Goal: Obtain resource: Download file/media

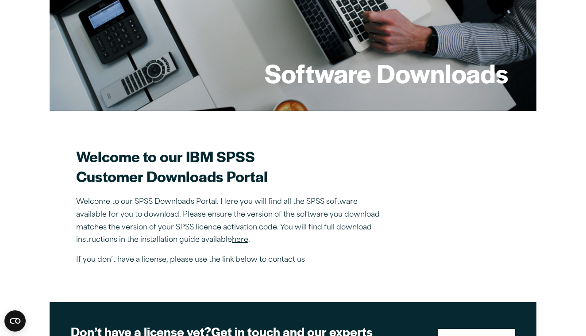
scroll to position [127, 0]
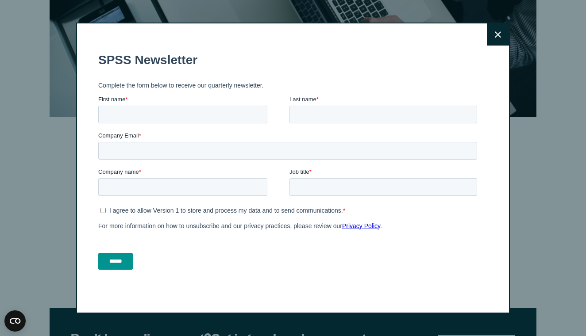
click at [494, 31] on button "Close" at bounding box center [498, 34] width 22 height 22
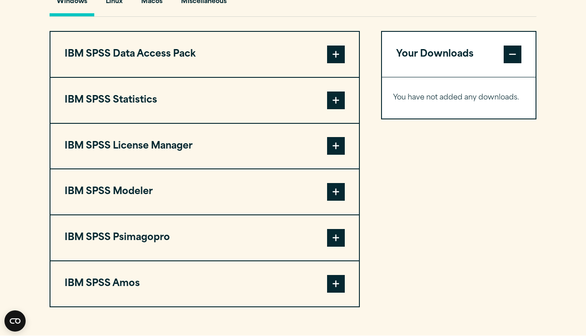
scroll to position [679, 0]
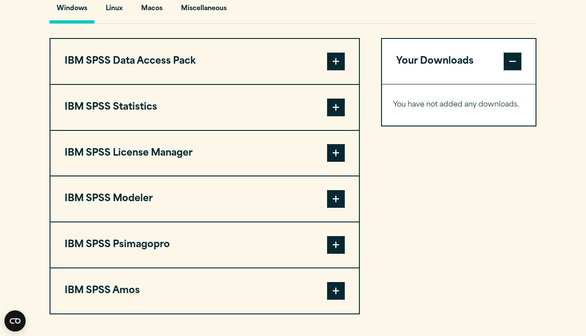
click at [341, 67] on span at bounding box center [336, 62] width 18 height 18
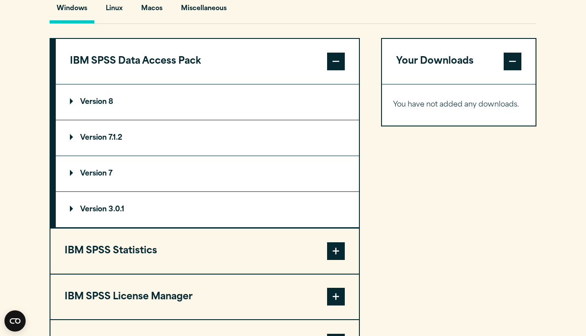
click at [338, 253] on span at bounding box center [336, 251] width 18 height 18
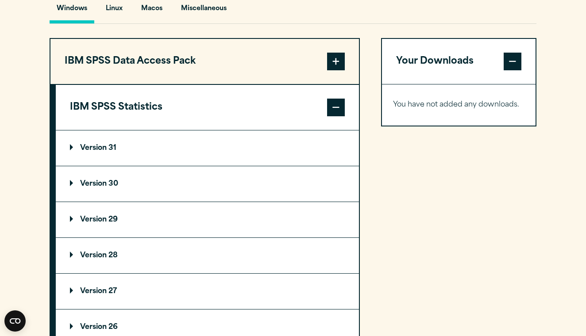
click at [335, 103] on span at bounding box center [336, 108] width 18 height 18
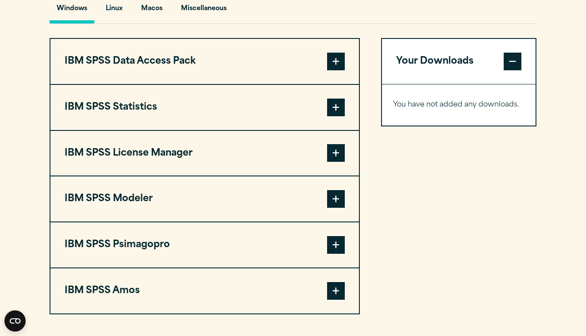
click at [337, 109] on span at bounding box center [336, 108] width 18 height 18
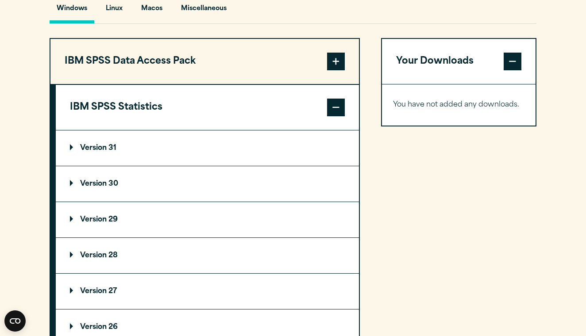
click at [337, 109] on span at bounding box center [336, 108] width 18 height 18
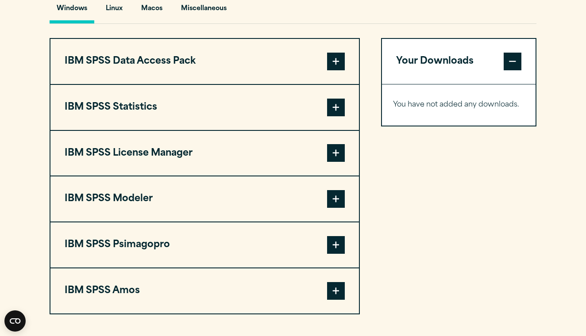
click at [338, 162] on span at bounding box center [336, 153] width 18 height 18
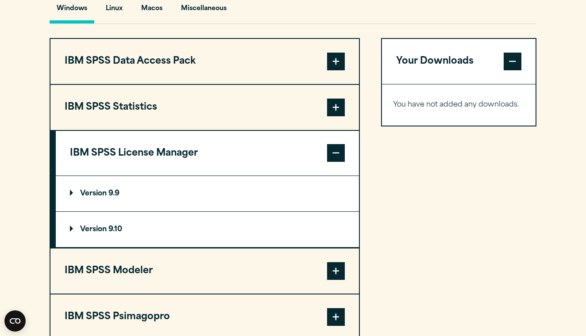
click at [338, 271] on span at bounding box center [336, 271] width 18 height 18
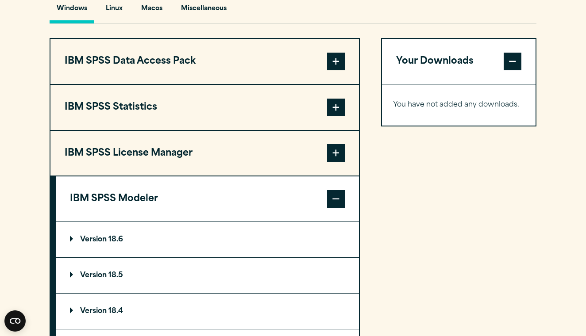
click at [336, 191] on span at bounding box center [336, 199] width 18 height 18
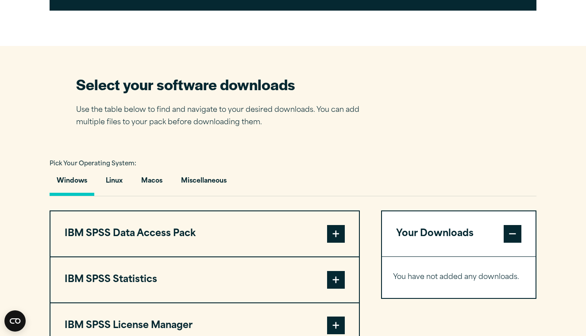
scroll to position [520, 0]
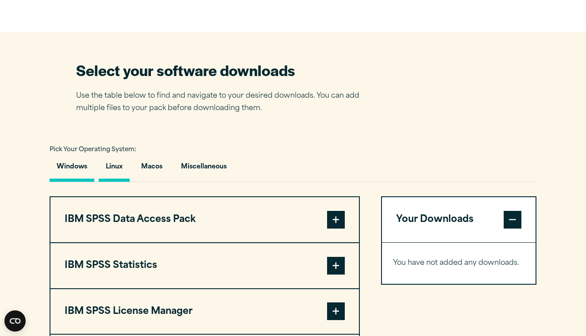
click at [115, 169] on button "Linux" at bounding box center [114, 169] width 31 height 25
click at [160, 172] on button "Macos" at bounding box center [151, 169] width 35 height 25
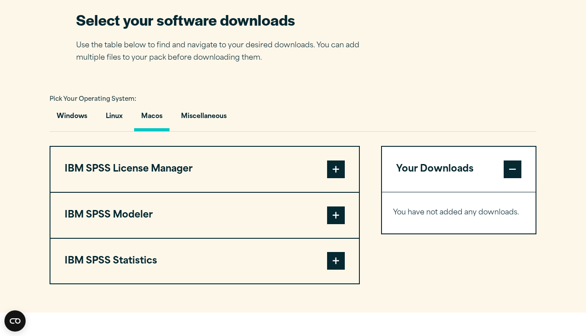
scroll to position [574, 0]
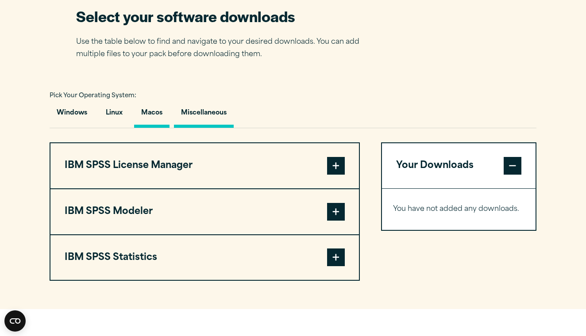
click at [207, 111] on button "Miscellaneous" at bounding box center [204, 115] width 60 height 25
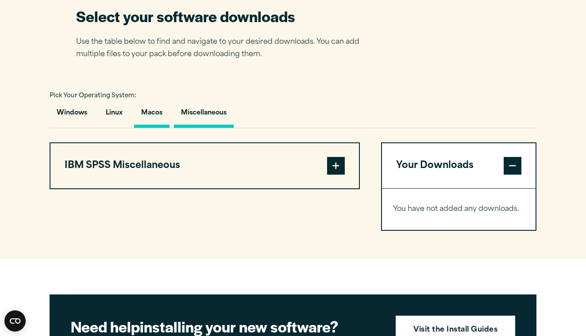
click at [157, 118] on button "Macos" at bounding box center [151, 115] width 35 height 25
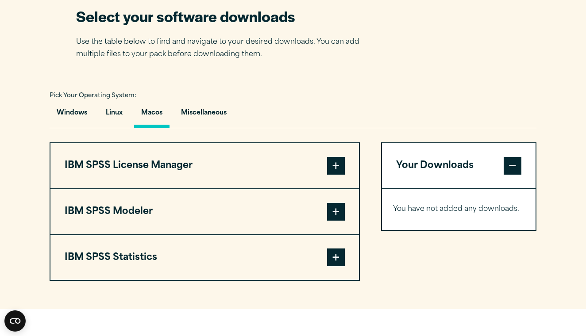
click at [338, 170] on span at bounding box center [336, 166] width 18 height 18
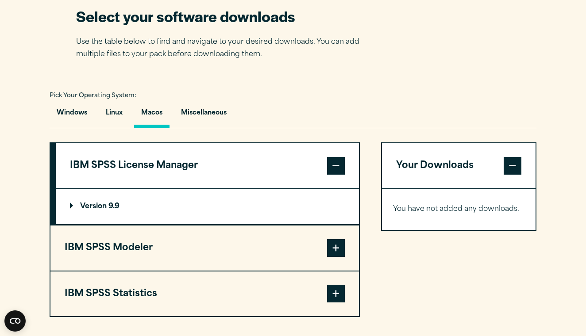
click at [334, 252] on span at bounding box center [336, 248] width 18 height 18
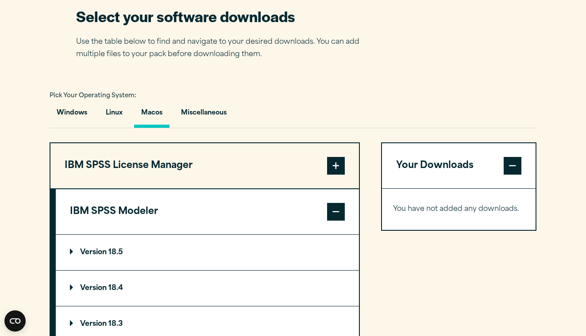
click at [337, 209] on span at bounding box center [336, 212] width 18 height 18
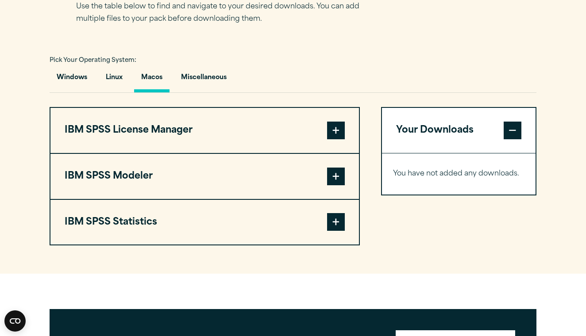
scroll to position [611, 0]
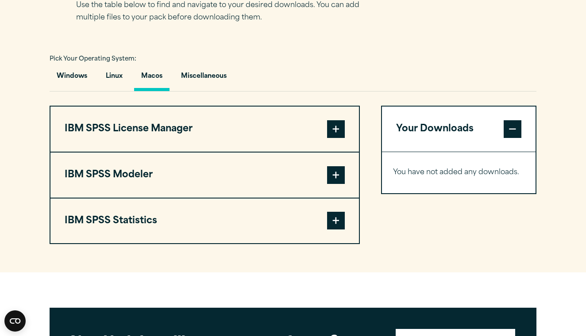
click at [335, 221] on span at bounding box center [336, 221] width 18 height 18
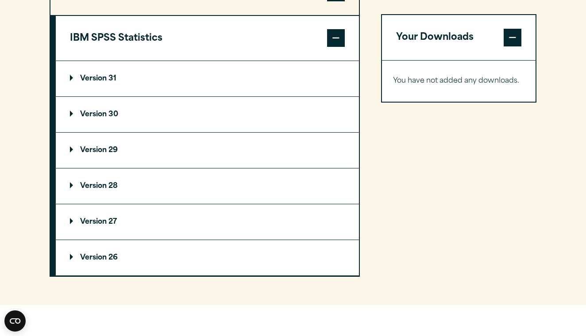
scroll to position [793, 0]
click at [73, 80] on p "Version 31" at bounding box center [93, 79] width 46 height 7
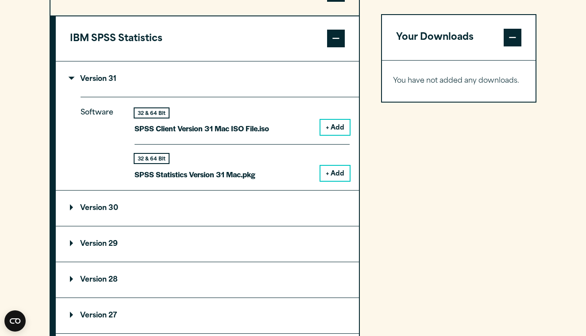
click at [73, 80] on p "Version 31" at bounding box center [93, 79] width 46 height 7
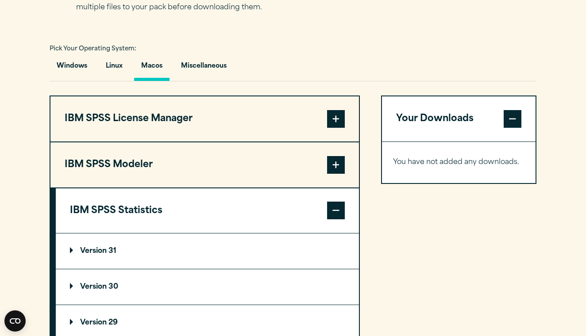
scroll to position [621, 0]
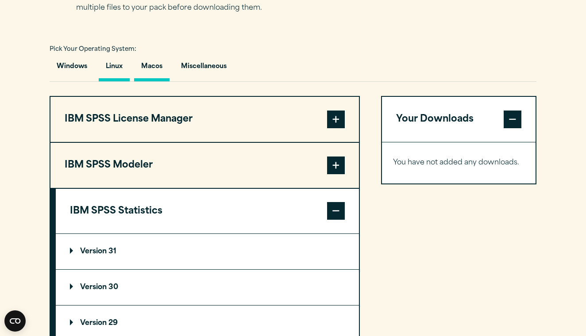
click at [103, 67] on button "Linux" at bounding box center [114, 68] width 31 height 25
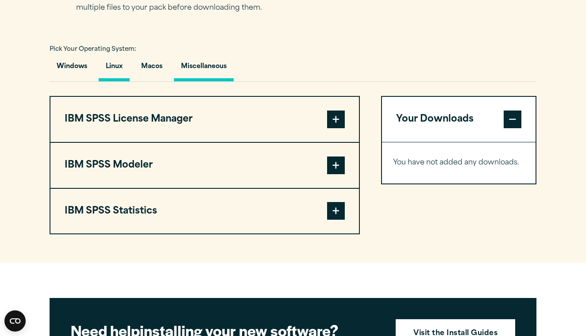
click at [182, 68] on button "Miscellaneous" at bounding box center [204, 68] width 60 height 25
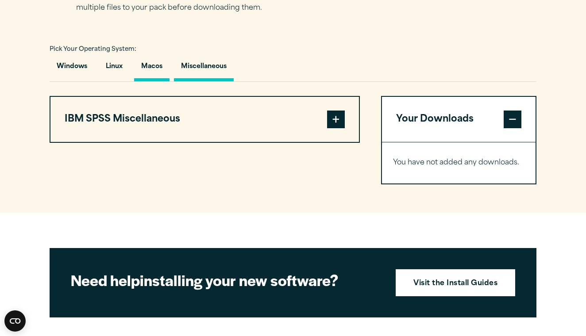
click at [154, 69] on button "Macos" at bounding box center [151, 68] width 35 height 25
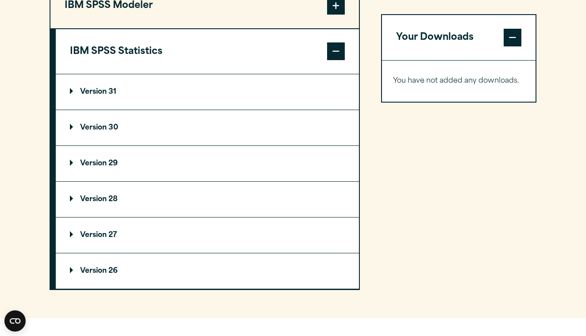
scroll to position [780, 0]
click at [70, 92] on p "Version 31" at bounding box center [93, 92] width 46 height 7
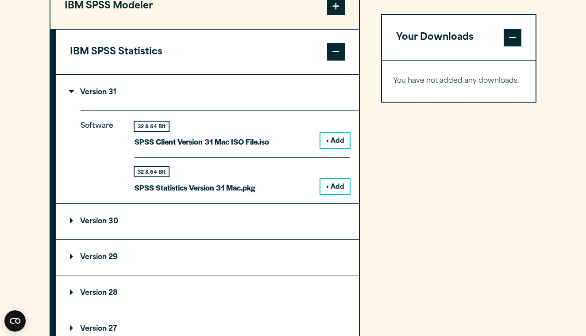
click at [70, 92] on p "Version 31" at bounding box center [93, 92] width 46 height 7
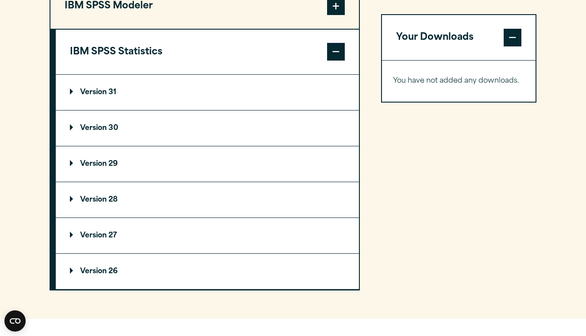
click at [74, 126] on p "Version 30" at bounding box center [94, 128] width 48 height 7
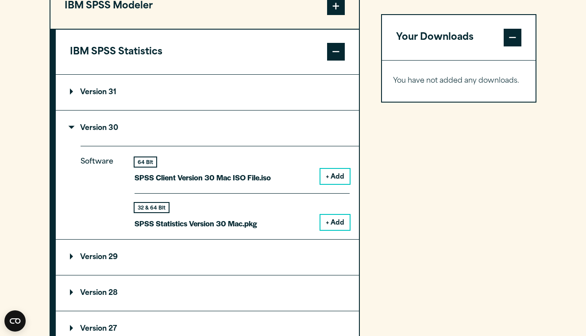
click at [74, 126] on p "Version 30" at bounding box center [94, 128] width 48 height 7
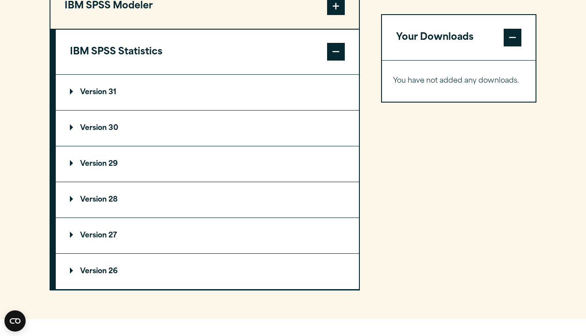
click at [71, 165] on p "Version 29" at bounding box center [94, 164] width 48 height 7
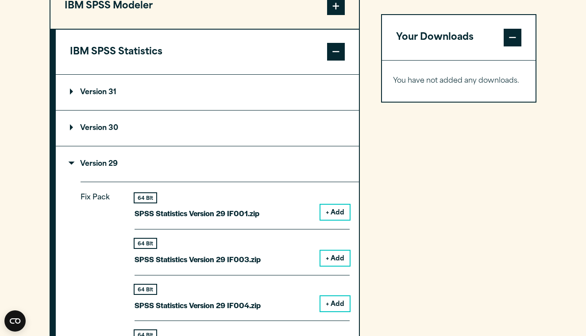
click at [71, 165] on p "Version 29" at bounding box center [94, 164] width 48 height 7
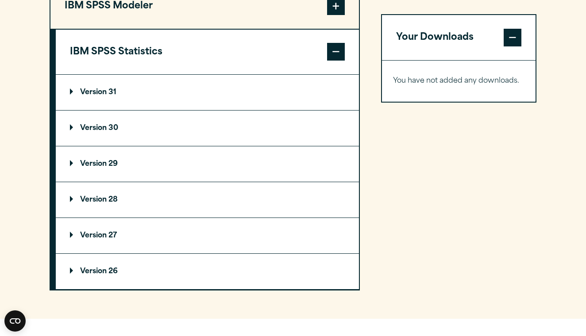
click at [70, 91] on p "Version 31" at bounding box center [93, 92] width 46 height 7
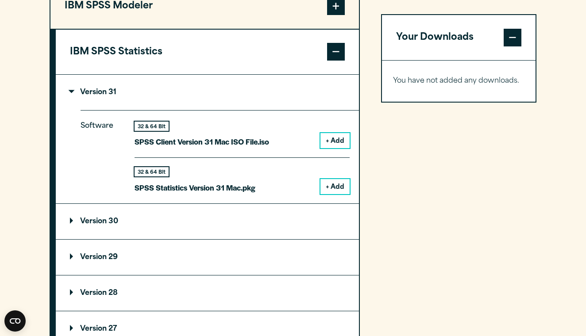
click at [70, 91] on p "Version 31" at bounding box center [93, 92] width 46 height 7
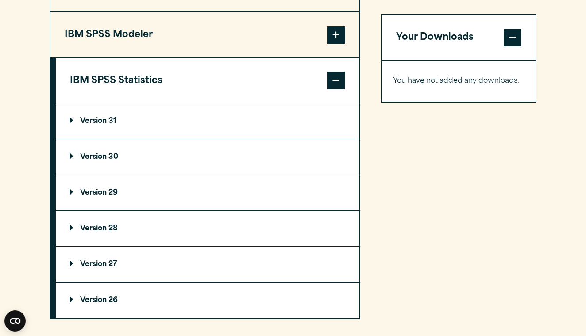
scroll to position [752, 0]
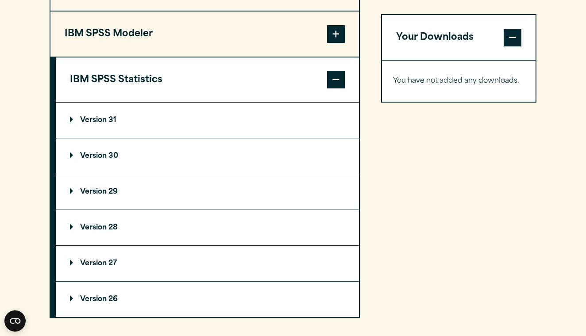
click at [510, 39] on span at bounding box center [512, 38] width 18 height 18
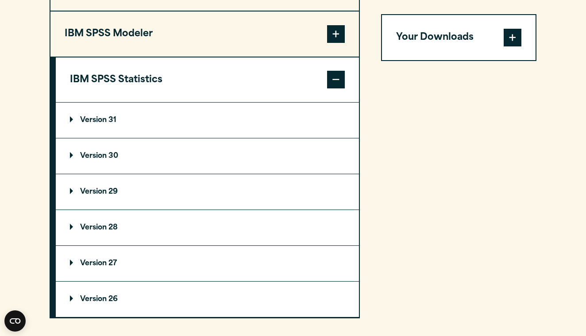
click at [510, 39] on span at bounding box center [512, 38] width 18 height 18
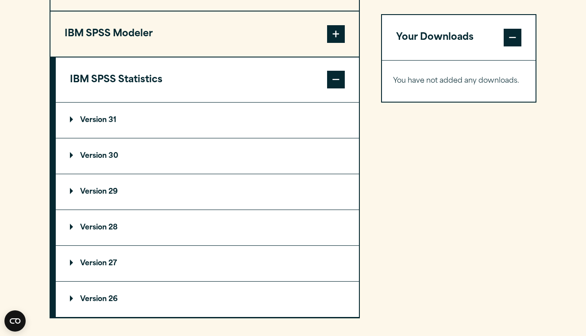
click at [441, 79] on p "You have not added any downloads." at bounding box center [458, 81] width 131 height 13
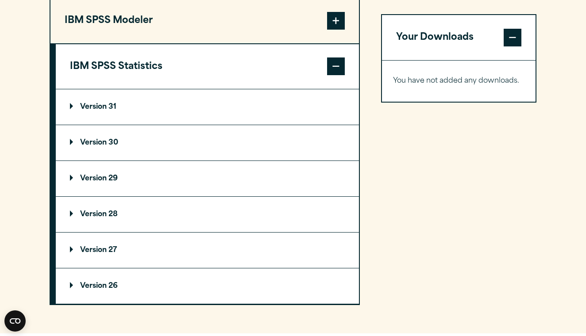
scroll to position [764, 0]
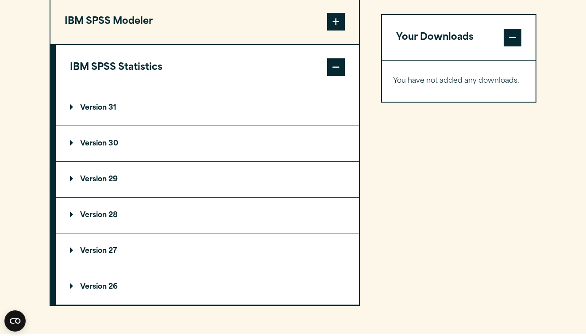
click at [142, 70] on button "IBM SPSS Statistics" at bounding box center [207, 67] width 303 height 45
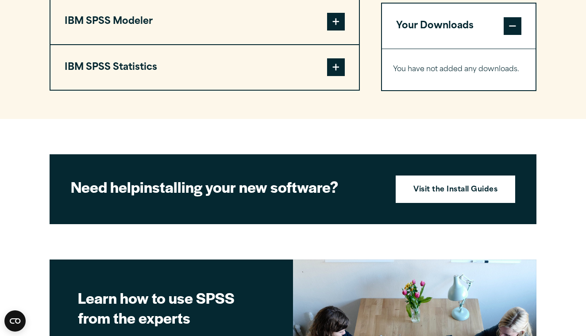
click at [142, 70] on button "IBM SPSS Statistics" at bounding box center [204, 67] width 308 height 45
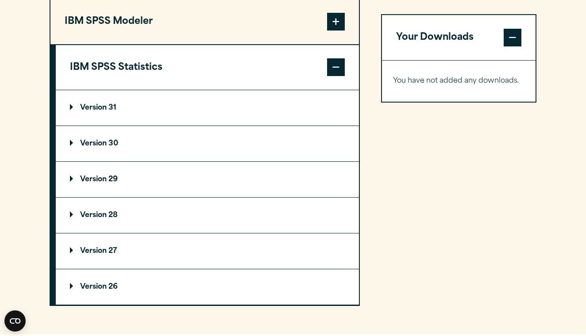
click at [142, 70] on button "IBM SPSS Statistics" at bounding box center [207, 67] width 303 height 45
